Goal: Task Accomplishment & Management: Manage account settings

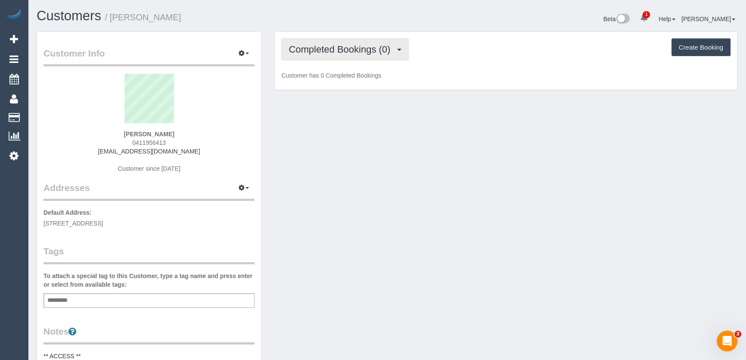
click at [353, 49] on span "Completed Bookings (0)" at bounding box center [342, 49] width 106 height 11
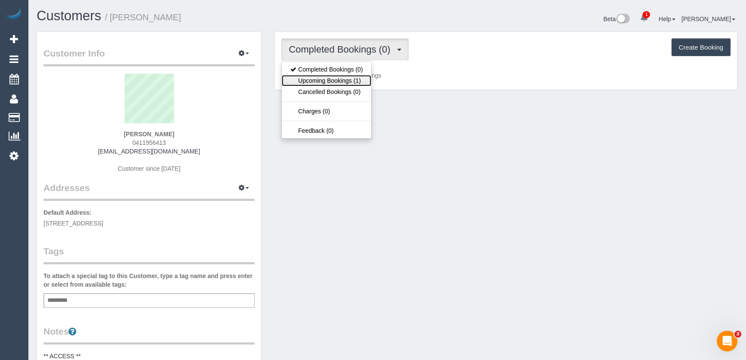
click at [353, 80] on link "Upcoming Bookings (1)" at bounding box center [327, 80] width 90 height 11
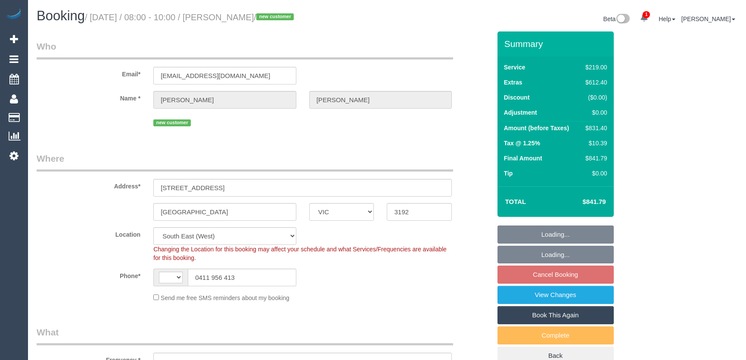
select select "VIC"
select select "string:AU"
select select "object:563"
select select "string:stripe-pm_1RvQub2GScqysDRVZhmrUmH5"
select select "number:28"
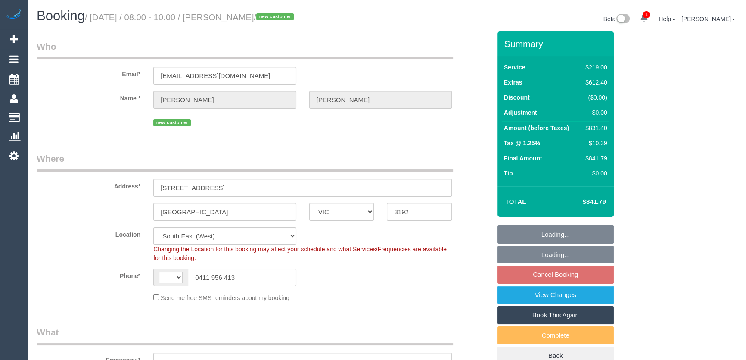
select select "number:15"
select select "number:18"
select select "number:24"
select select "number:26"
select select "object:1244"
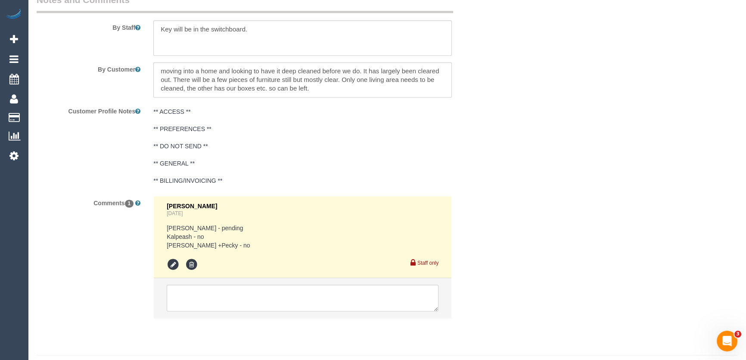
scroll to position [1509, 0]
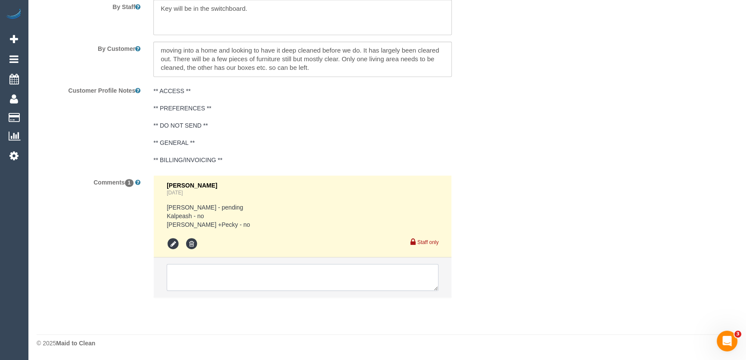
click at [224, 277] on textarea at bounding box center [303, 277] width 272 height 27
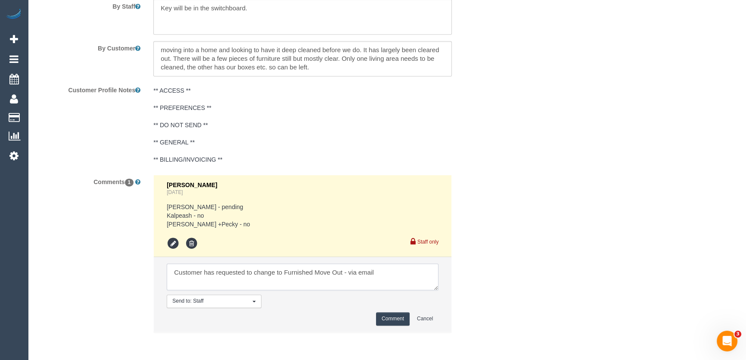
type textarea "Customer has requested to change to Furnished Move Out - via email"
click at [383, 315] on button "Comment" at bounding box center [393, 318] width 34 height 13
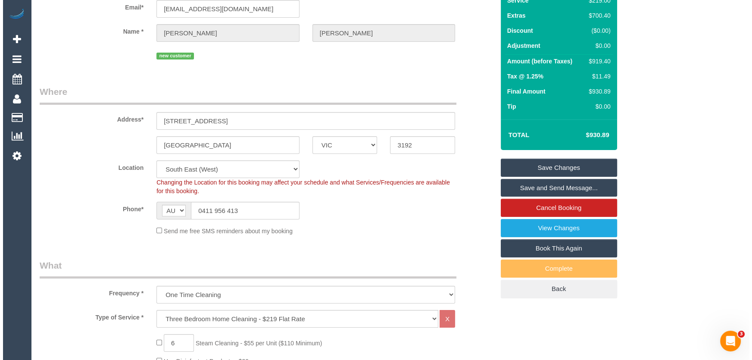
scroll to position [0, 0]
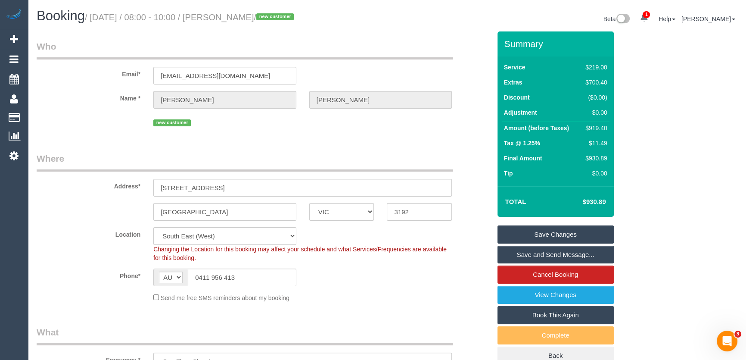
click at [533, 235] on link "Save Changes" at bounding box center [556, 234] width 116 height 18
